Goal: Task Accomplishment & Management: Complete application form

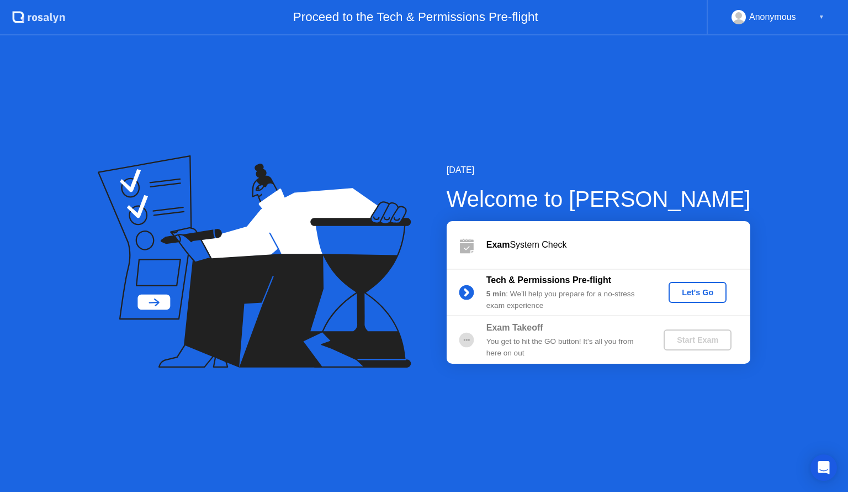
click at [324, 203] on icon at bounding box center [249, 239] width 259 height 140
click at [710, 289] on div "Let's Go" at bounding box center [697, 292] width 49 height 9
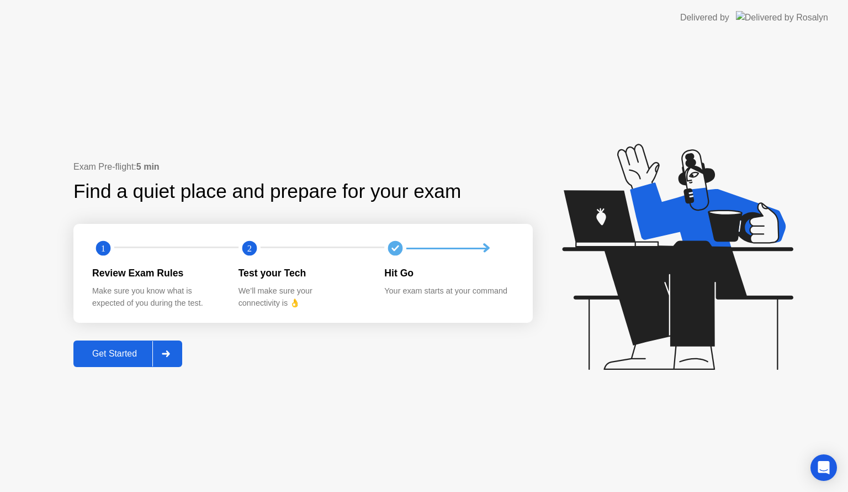
click at [144, 354] on div "Get Started" at bounding box center [115, 354] width 76 height 10
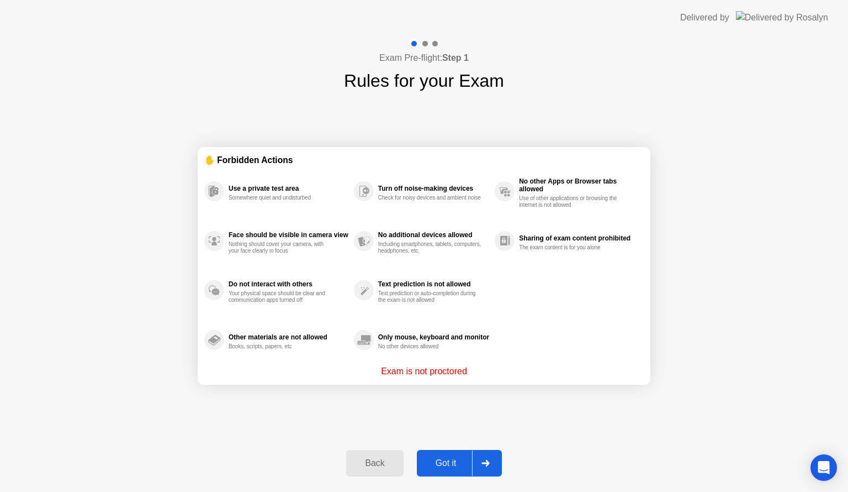
click at [463, 462] on div "Got it" at bounding box center [446, 463] width 52 height 10
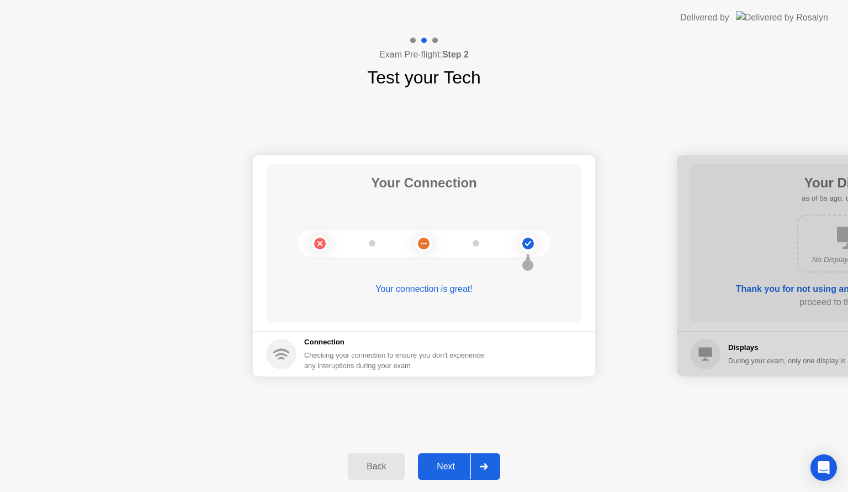
click at [487, 459] on div at bounding box center [484, 466] width 27 height 25
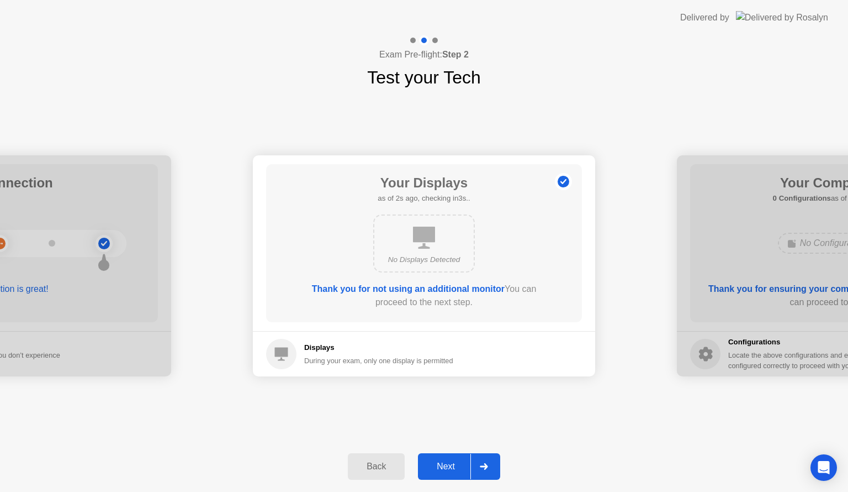
click at [489, 465] on div at bounding box center [484, 466] width 27 height 25
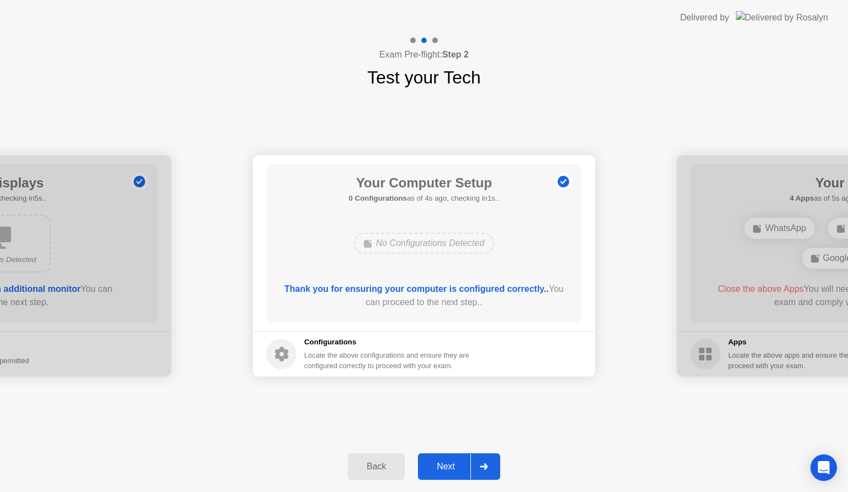
click at [487, 464] on icon at bounding box center [484, 466] width 8 height 7
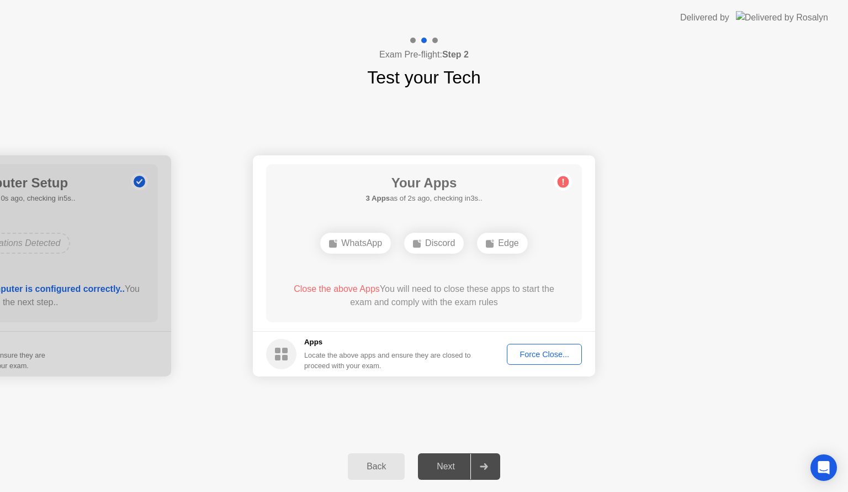
click at [549, 352] on div "Force Close..." at bounding box center [544, 354] width 67 height 9
click at [537, 355] on div "Force Close..." at bounding box center [544, 354] width 67 height 9
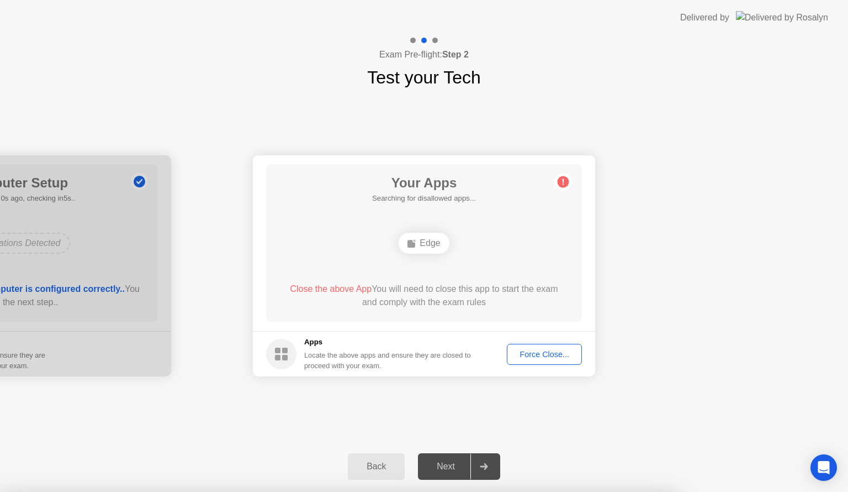
click at [544, 357] on div "Force Close..." at bounding box center [544, 354] width 67 height 9
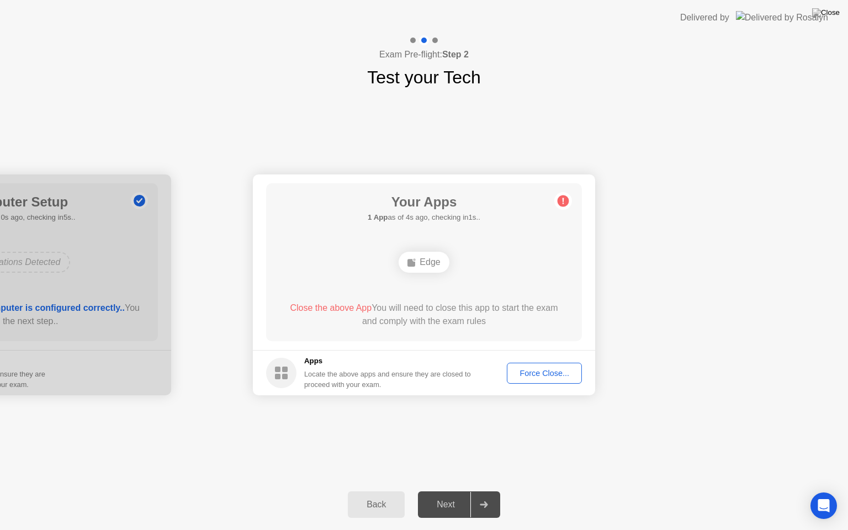
click at [388, 491] on div "Back" at bounding box center [376, 505] width 50 height 10
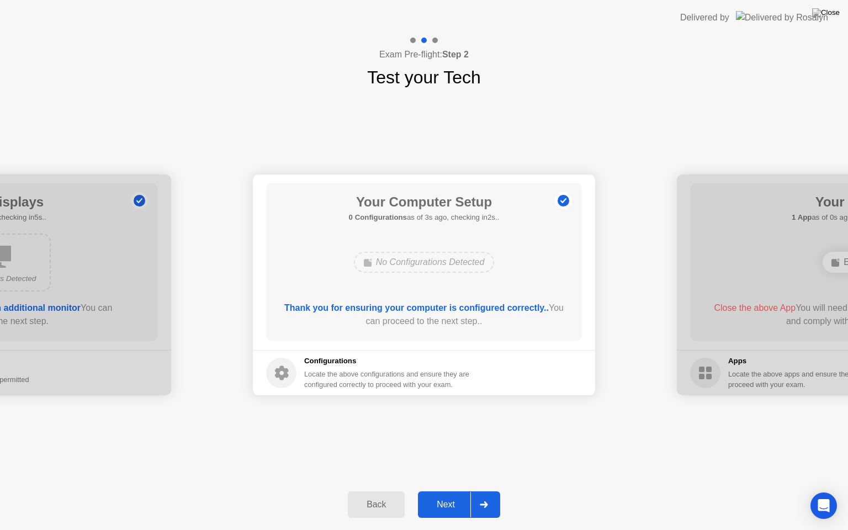
click at [729, 249] on div at bounding box center [848, 285] width 342 height 221
drag, startPoint x: 736, startPoint y: 16, endPoint x: 657, endPoint y: 103, distance: 117.3
click at [600, 169] on app-layout-with-logo "Delivered by Exam Pre-flight: Step 2 Test your Tech Your Connection Your connec…" at bounding box center [424, 265] width 848 height 530
drag, startPoint x: 457, startPoint y: 46, endPoint x: 510, endPoint y: 296, distance: 255.3
click at [510, 296] on app-layout-with-logo "Delivered by Exam Pre-flight: Step 2 Test your Tech Your Connection Your connec…" at bounding box center [424, 265] width 848 height 530
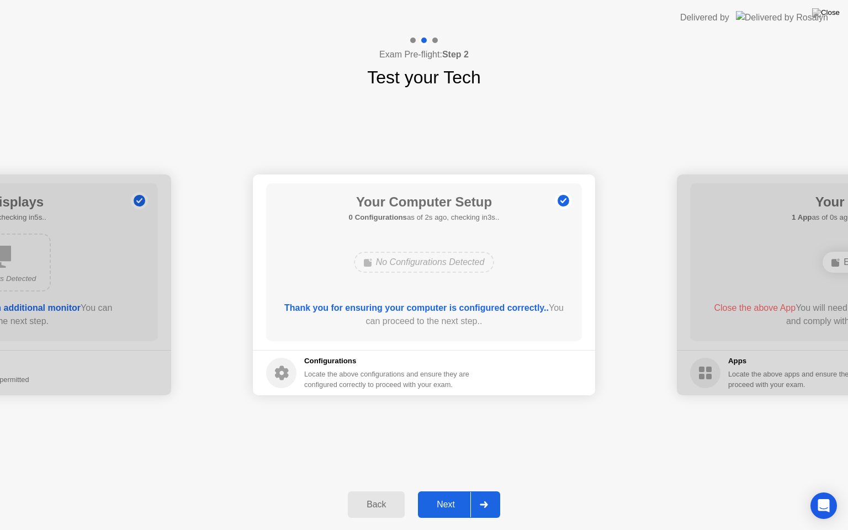
click at [451, 491] on div "Next" at bounding box center [445, 505] width 49 height 10
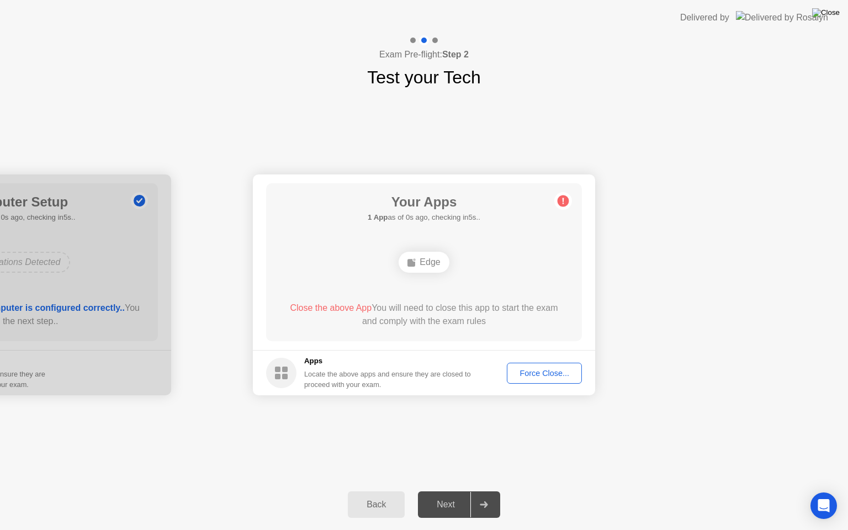
click at [832, 10] on img at bounding box center [827, 12] width 28 height 9
click at [383, 491] on div "Back" at bounding box center [376, 505] width 50 height 10
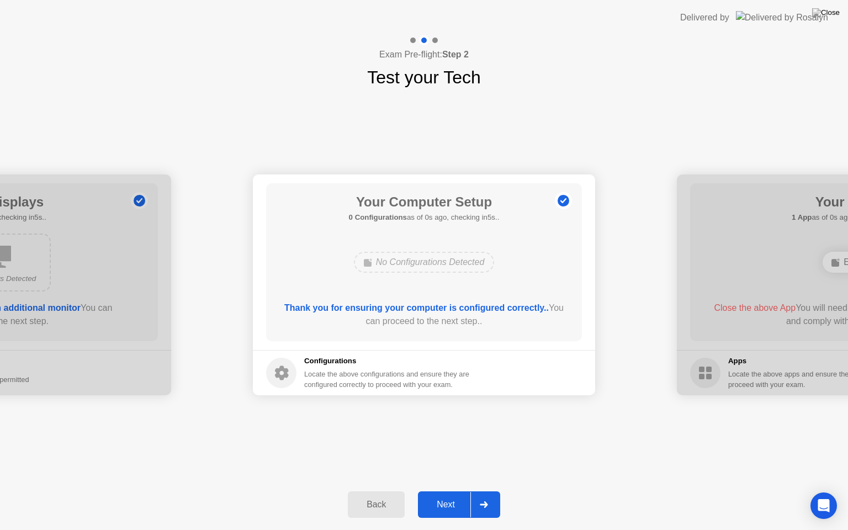
click at [383, 491] on div "Back" at bounding box center [376, 505] width 50 height 10
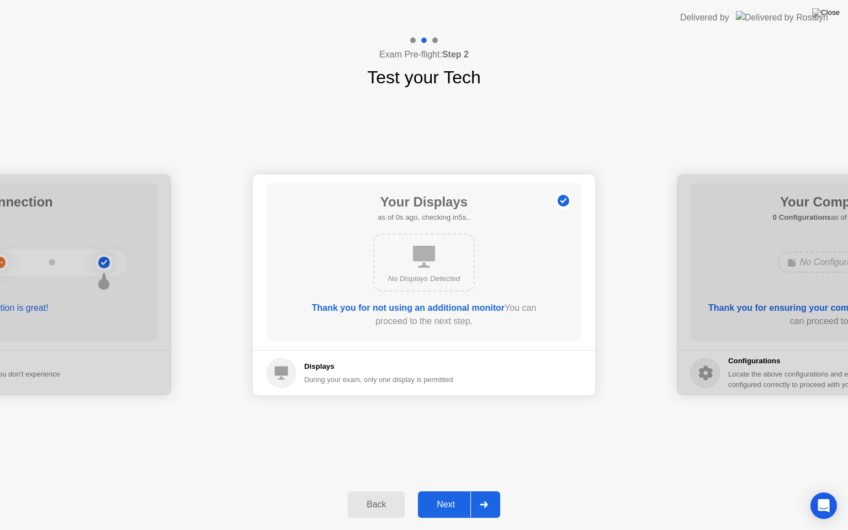
click at [383, 491] on div "Back" at bounding box center [376, 505] width 50 height 10
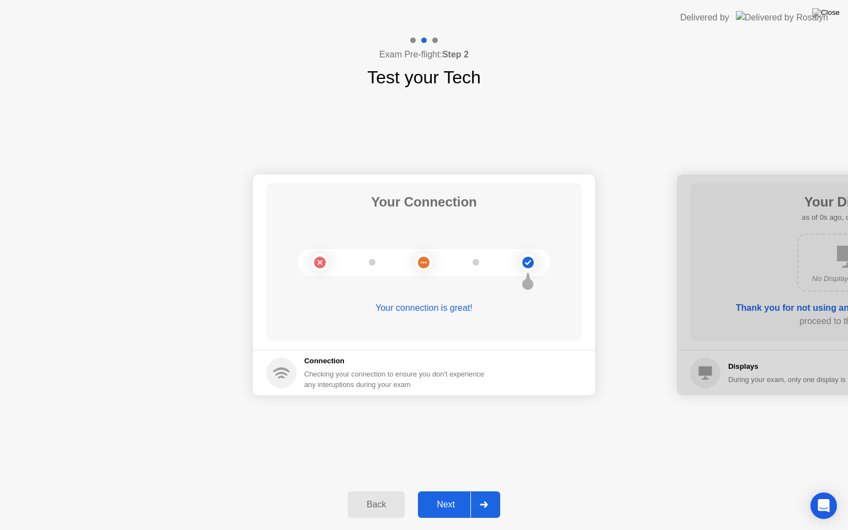
click at [383, 491] on div "Back" at bounding box center [376, 505] width 50 height 10
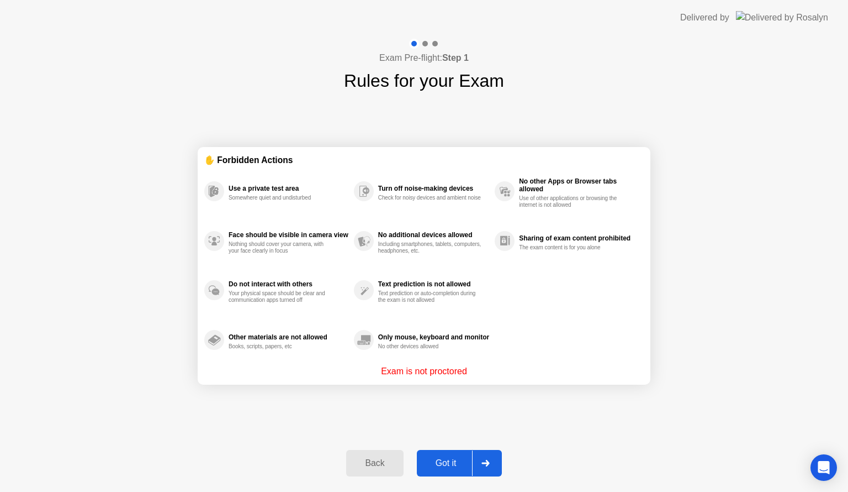
click at [387, 462] on div "Back" at bounding box center [375, 463] width 50 height 10
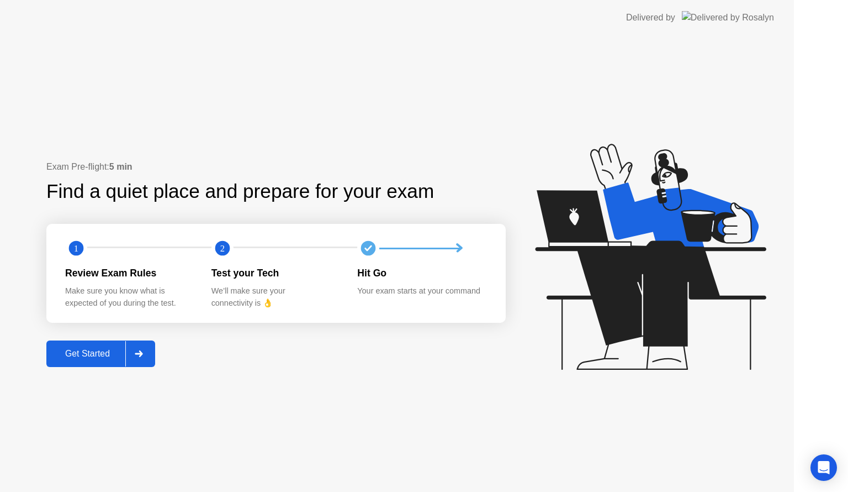
click at [387, 462] on div "Exam Pre-flight: 5 min Find a quiet place and prepare for your exam 1 2 Review …" at bounding box center [397, 263] width 794 height 456
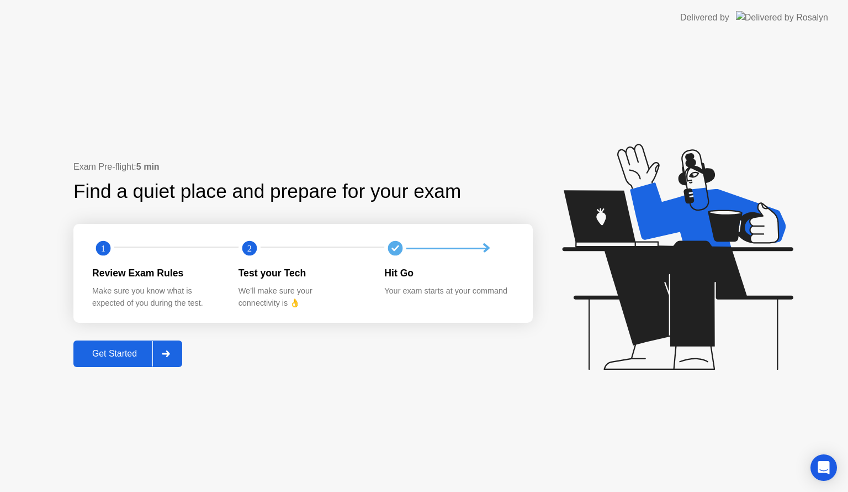
click at [131, 354] on div "Get Started" at bounding box center [115, 354] width 76 height 10
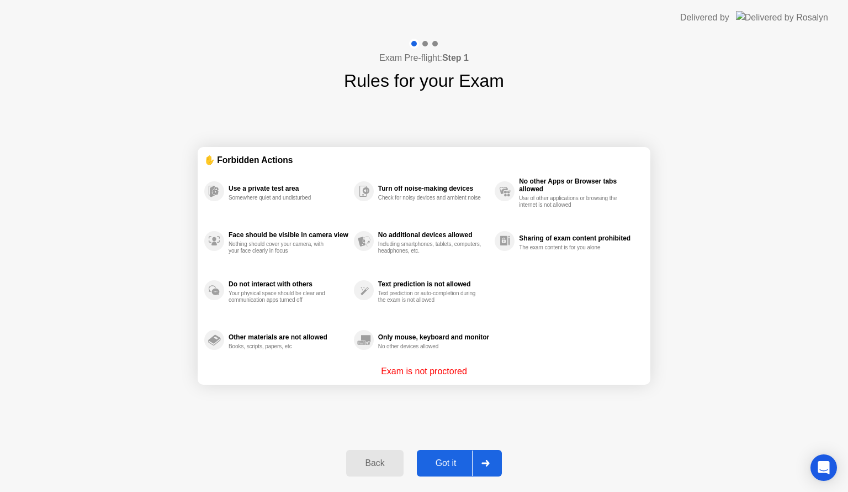
click at [449, 462] on div "Got it" at bounding box center [446, 463] width 52 height 10
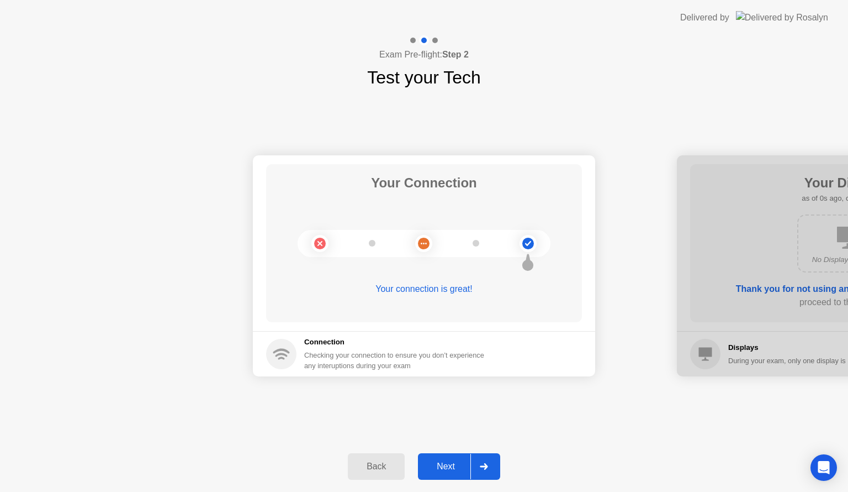
click at [497, 466] on div at bounding box center [484, 466] width 27 height 25
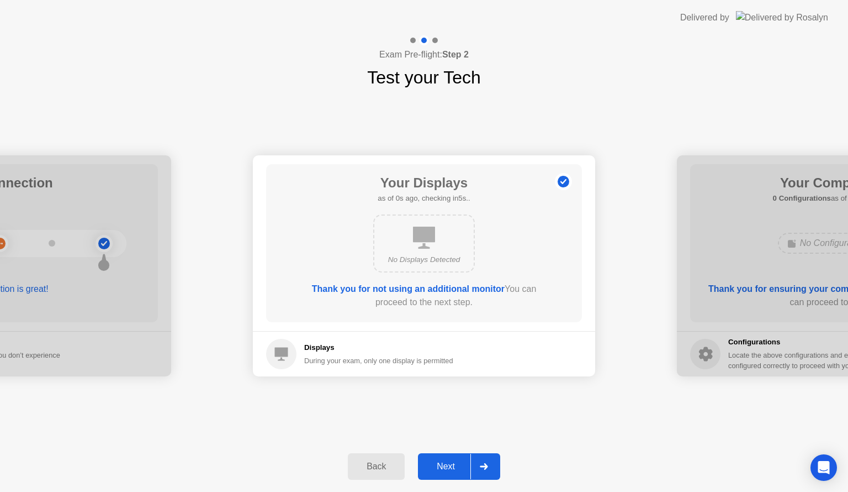
click at [497, 466] on div at bounding box center [484, 466] width 27 height 25
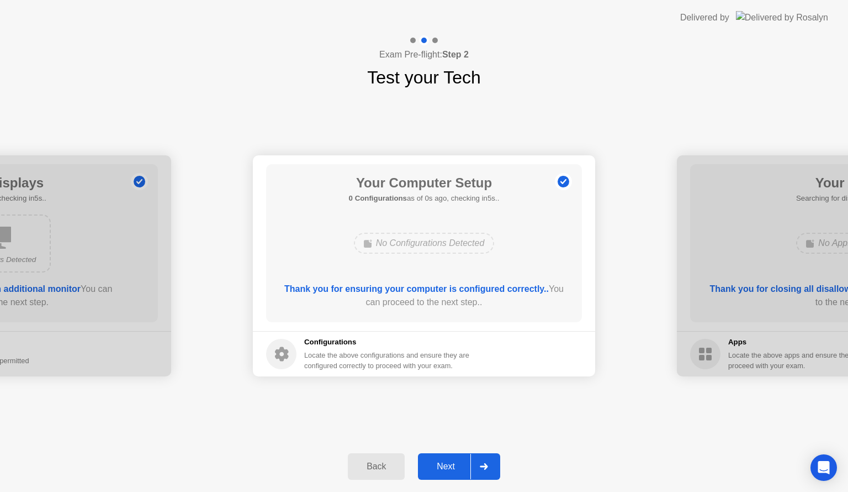
click at [497, 466] on div at bounding box center [484, 466] width 27 height 25
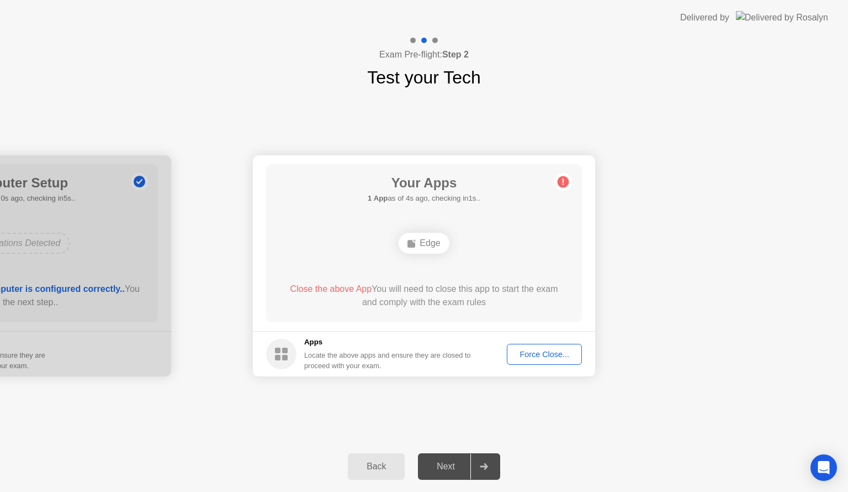
click at [544, 351] on div "Force Close..." at bounding box center [544, 354] width 67 height 9
click at [535, 338] on footer "Apps Locate the above apps and ensure they are closed to proceed with your exam…" at bounding box center [424, 353] width 342 height 45
click at [537, 350] on div "Force Close..." at bounding box center [544, 354] width 67 height 9
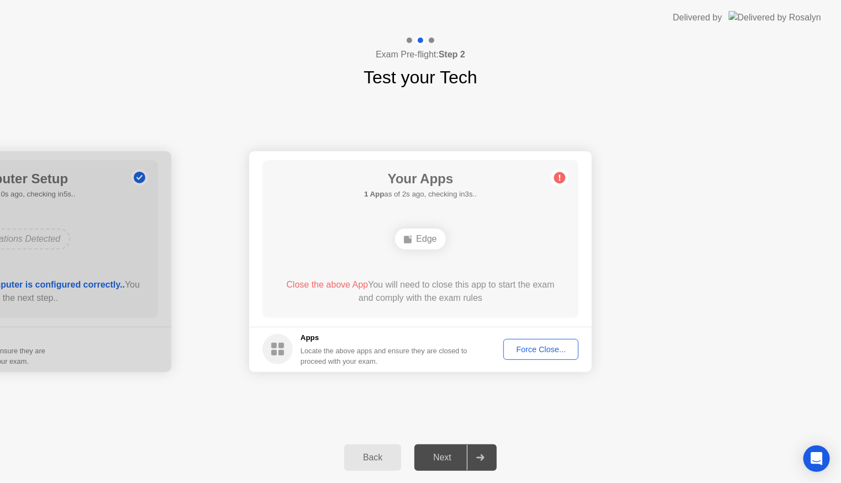
click at [619, 22] on header "Delivered by" at bounding box center [420, 17] width 841 height 35
click at [588, 128] on div "Your Connection Your connection is great! Connection Checking your connection t…" at bounding box center [420, 262] width 841 height 342
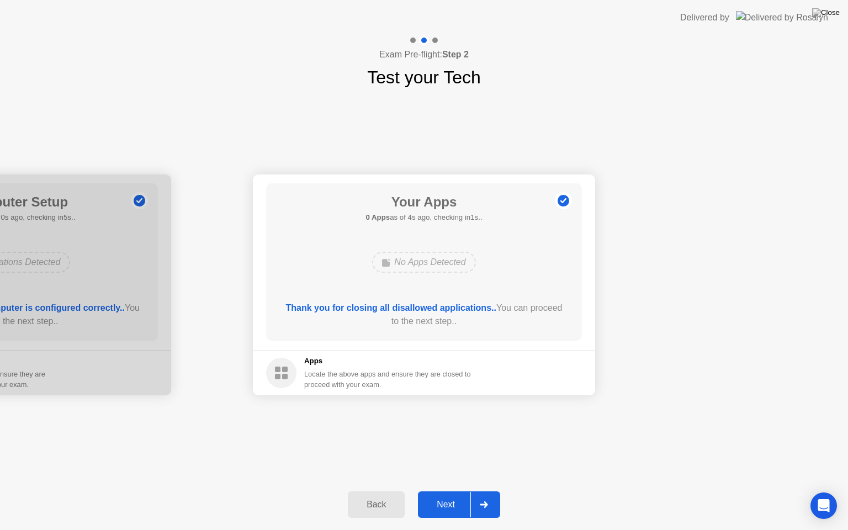
click at [411, 312] on b "Thank you for closing all disallowed applications.." at bounding box center [391, 307] width 210 height 9
click at [382, 491] on div "Back" at bounding box center [376, 505] width 50 height 10
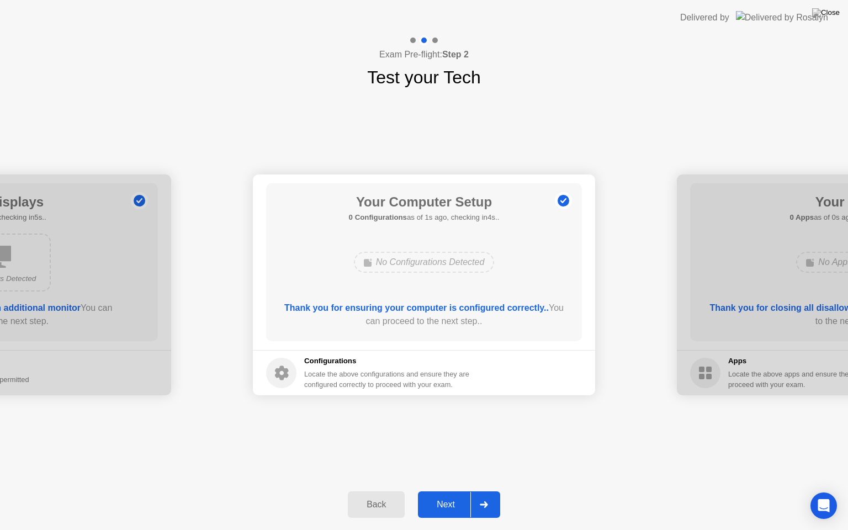
click at [475, 491] on div at bounding box center [484, 504] width 27 height 25
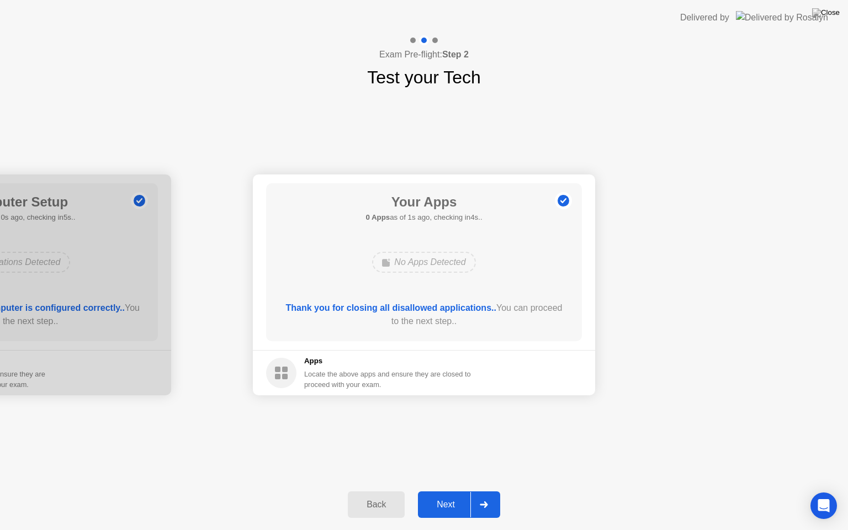
click at [487, 491] on div at bounding box center [484, 504] width 27 height 25
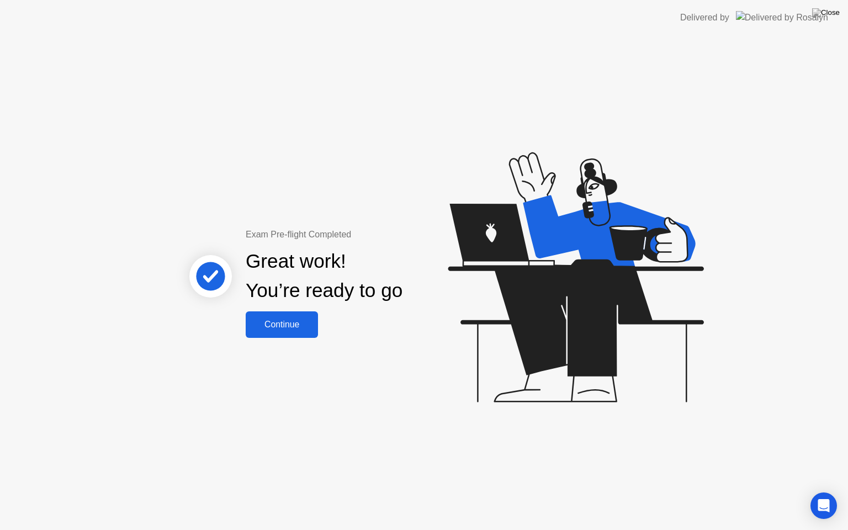
click at [285, 329] on div "Continue" at bounding box center [282, 325] width 66 height 10
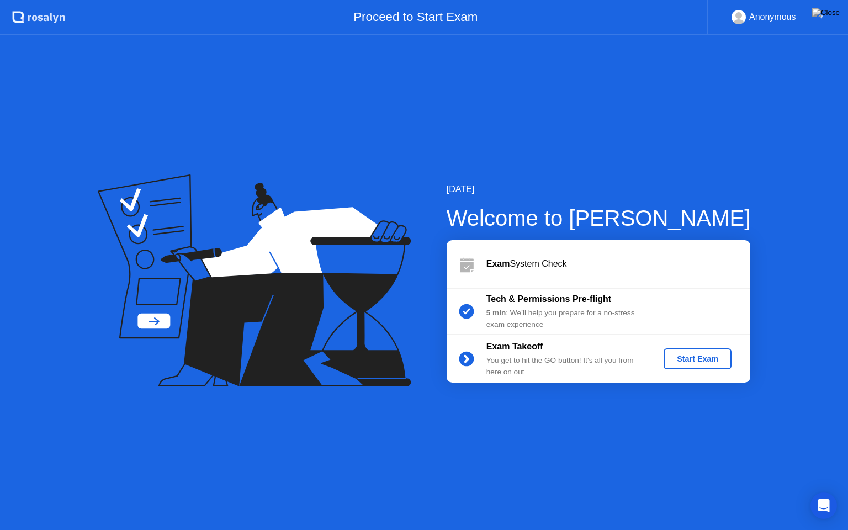
click at [688, 357] on div "Start Exam" at bounding box center [697, 359] width 59 height 9
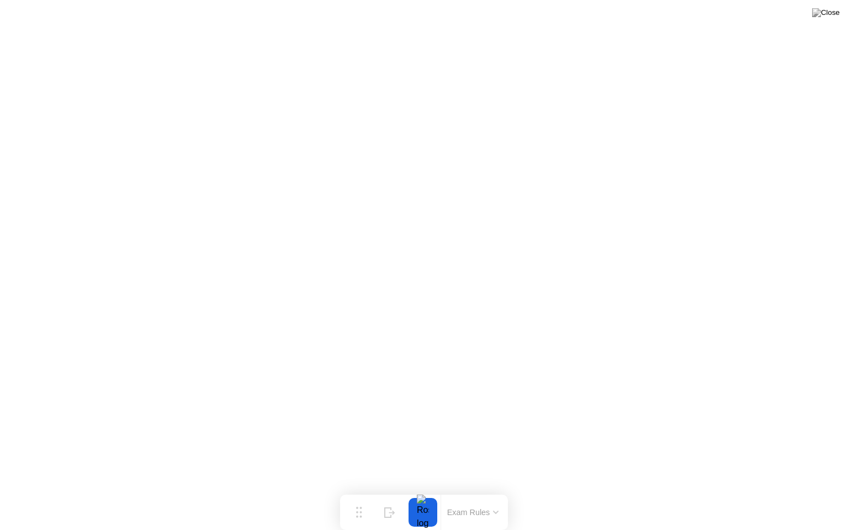
click at [420, 491] on div at bounding box center [423, 512] width 23 height 29
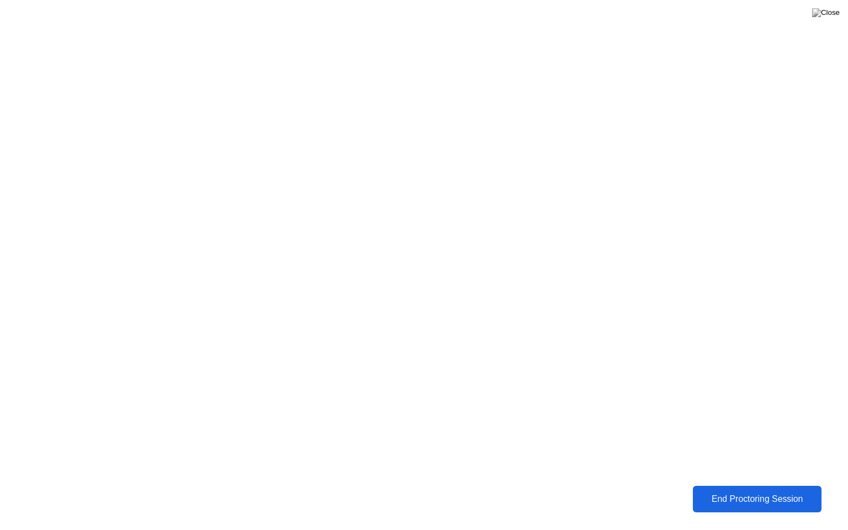
click at [751, 491] on div "End Proctoring Session" at bounding box center [757, 499] width 123 height 10
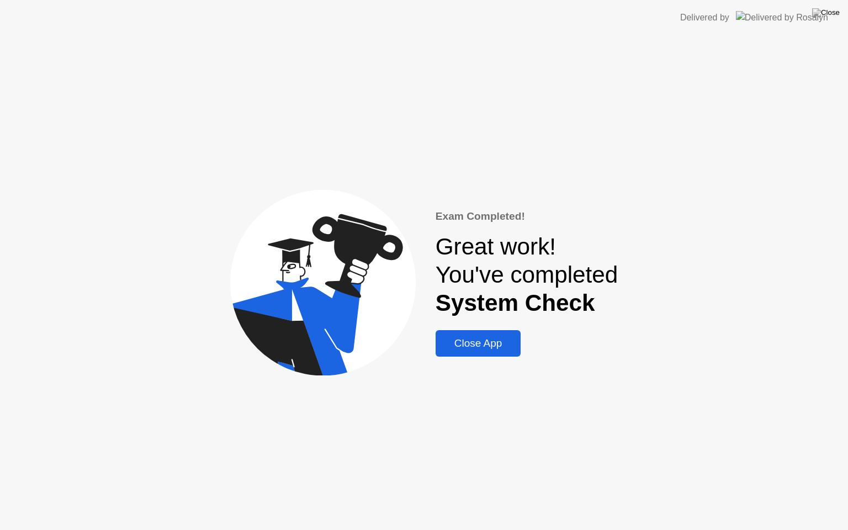
click at [482, 349] on div "Close App" at bounding box center [478, 344] width 79 height 12
